Goal: Transaction & Acquisition: Purchase product/service

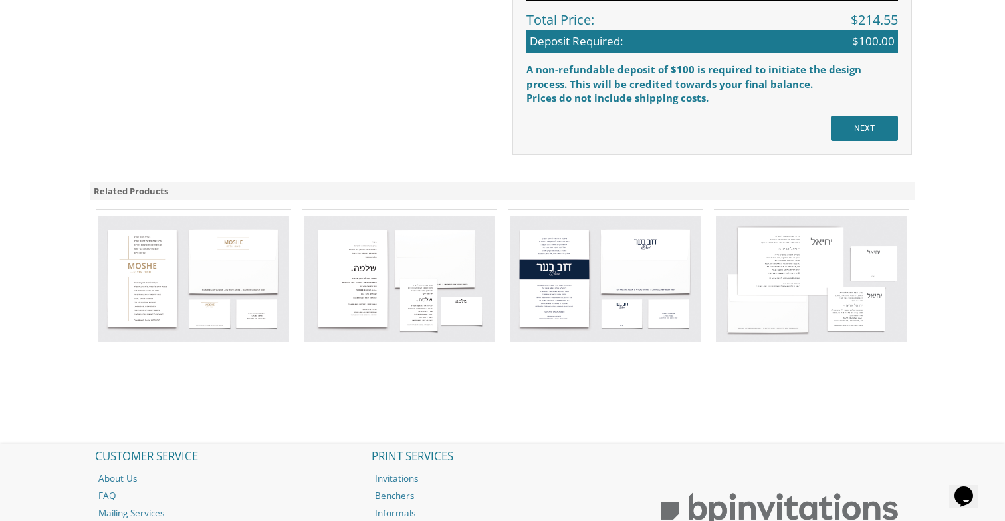
scroll to position [1082, 0]
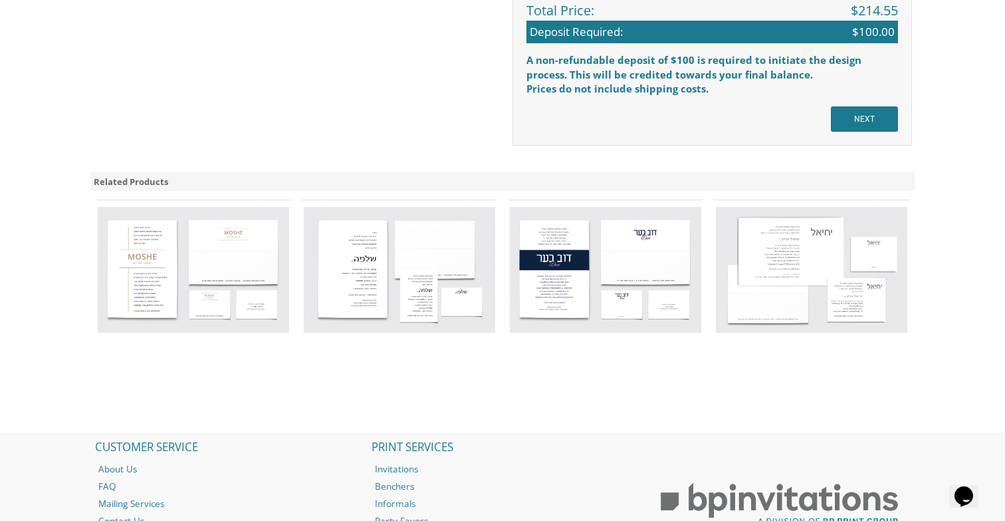
click at [167, 273] on img at bounding box center [193, 270] width 191 height 126
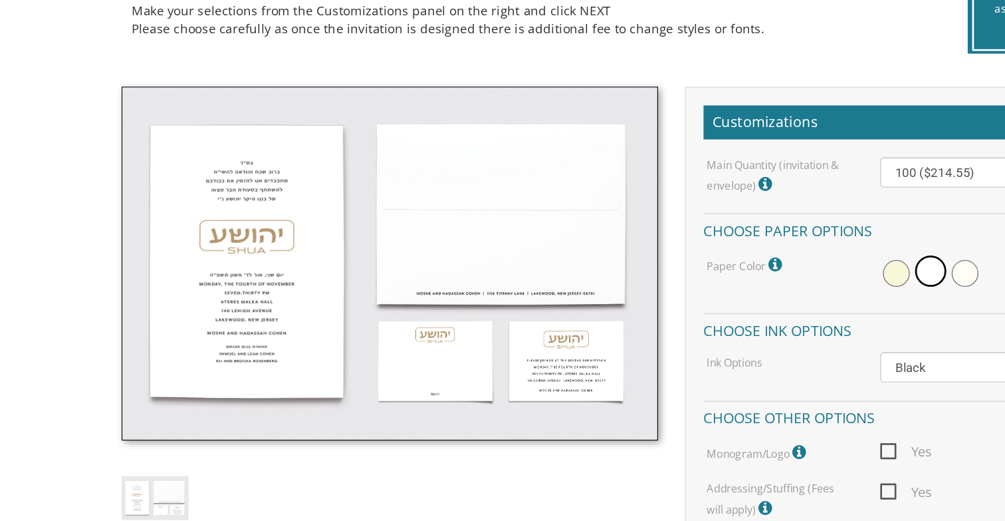
scroll to position [0, 0]
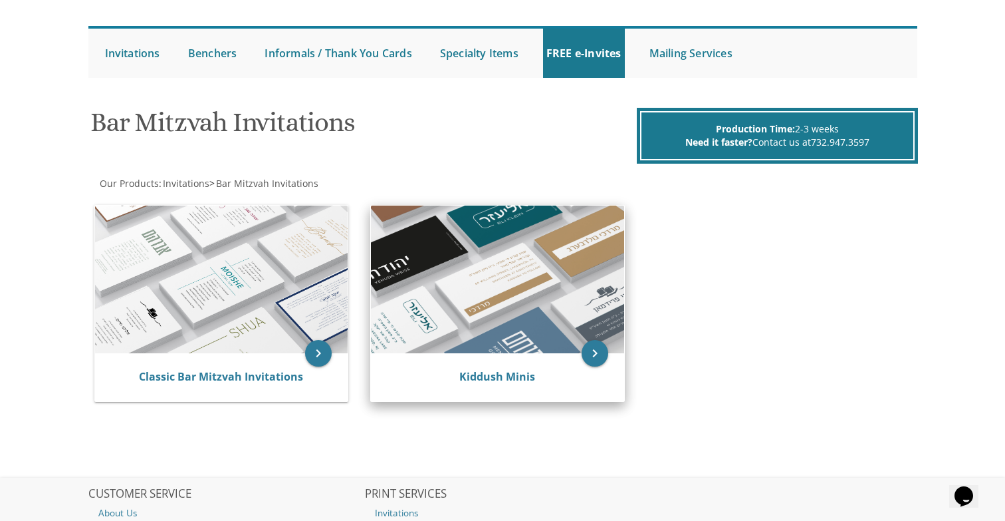
click at [500, 313] on img at bounding box center [497, 279] width 253 height 148
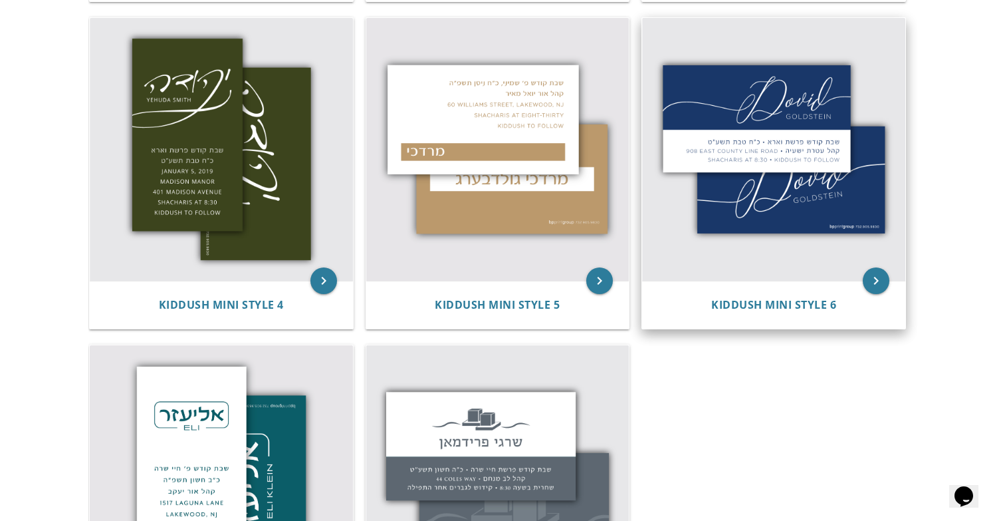
scroll to position [601, 0]
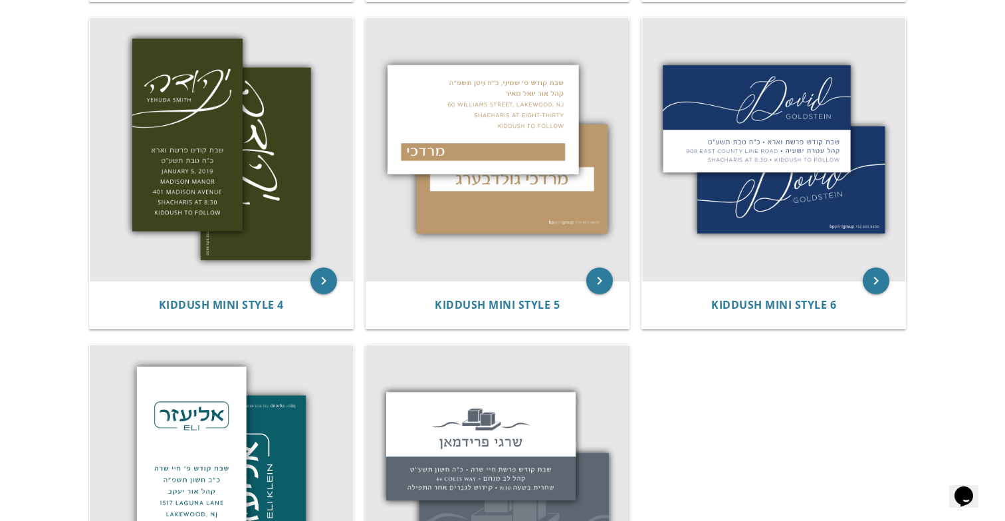
click at [880, 249] on img at bounding box center [773, 149] width 263 height 263
